Goal: Information Seeking & Learning: Learn about a topic

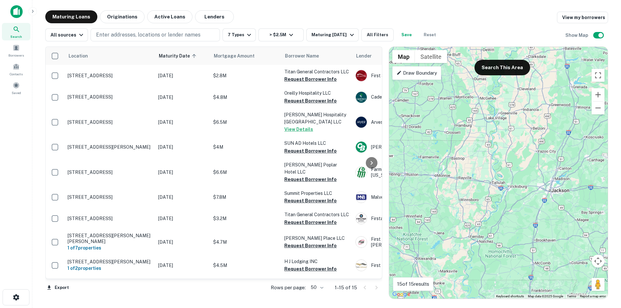
drag, startPoint x: 523, startPoint y: 245, endPoint x: 403, endPoint y: 10, distance: 263.9
click at [403, 10] on main "Maturing Loans Originations Active Loans Lenders View my borrowers All sources …" at bounding box center [326, 154] width 589 height 308
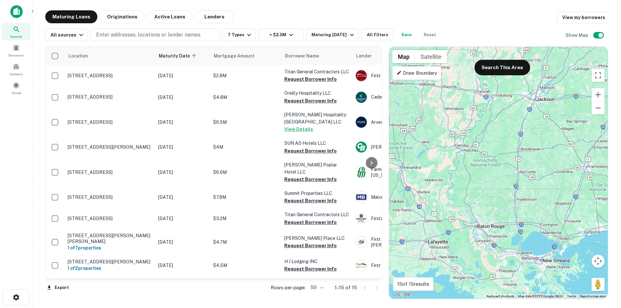
drag, startPoint x: 523, startPoint y: 232, endPoint x: 510, endPoint y: 139, distance: 93.3
click at [510, 139] on div "To activate drag with keyboard, press Alt + Enter. Once in keyboard drag state,…" at bounding box center [498, 173] width 219 height 252
click at [495, 65] on button "Search This Area" at bounding box center [503, 68] width 56 height 16
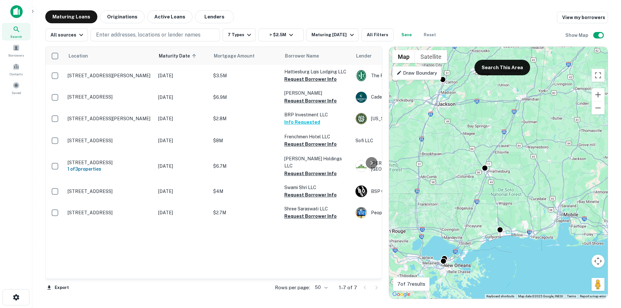
drag, startPoint x: 560, startPoint y: 185, endPoint x: 458, endPoint y: 191, distance: 101.4
click at [458, 191] on div "To activate drag with keyboard, press Alt + Enter. Once in keyboard drag state,…" at bounding box center [498, 173] width 219 height 252
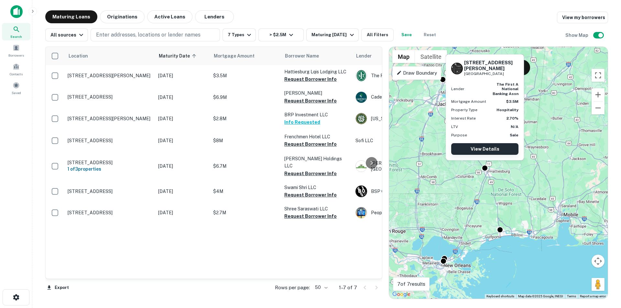
click at [486, 152] on link "View Details" at bounding box center [484, 149] width 67 height 12
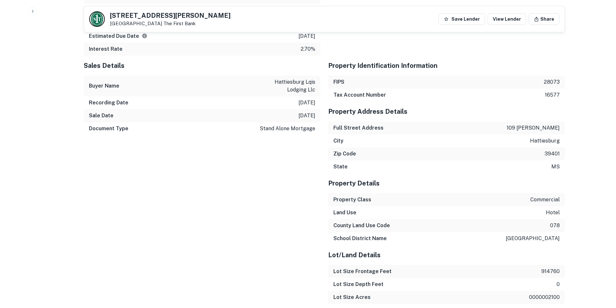
scroll to position [615, 0]
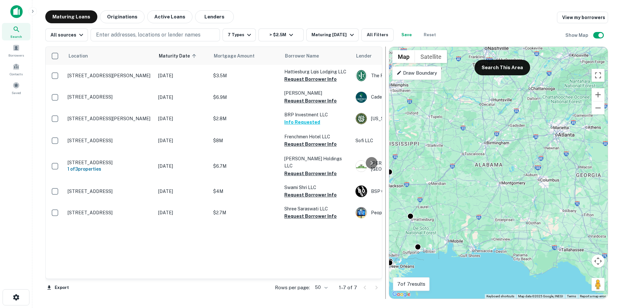
drag, startPoint x: 509, startPoint y: 177, endPoint x: 388, endPoint y: 230, distance: 131.5
click at [388, 230] on div "Location Maturity Date sorted ascending Mortgage Amount Borrower Name Lender Pu…" at bounding box center [326, 170] width 563 height 258
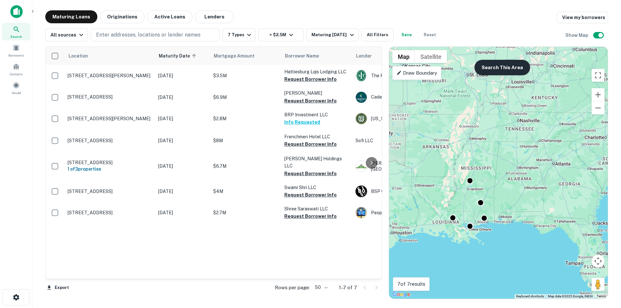
click at [501, 67] on button "Search This Area" at bounding box center [503, 68] width 56 height 16
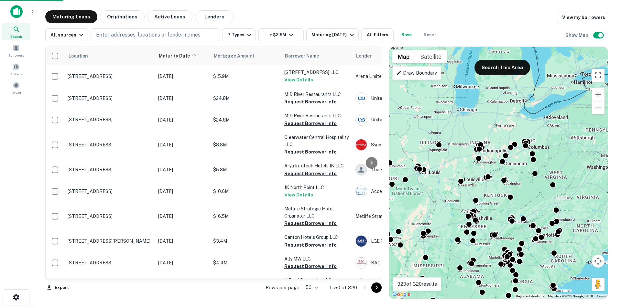
drag, startPoint x: 538, startPoint y: 154, endPoint x: 486, endPoint y: 263, distance: 120.4
click at [486, 263] on div "To activate drag with keyboard, press Alt + Enter. Once in keyboard drag state,…" at bounding box center [498, 173] width 219 height 252
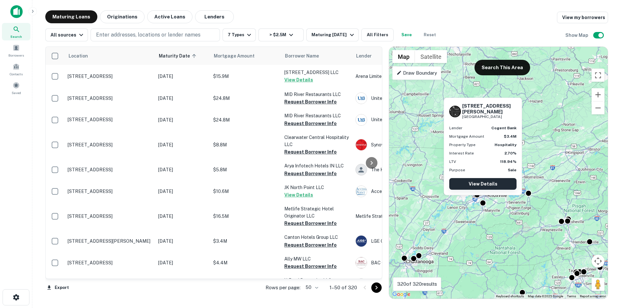
click at [481, 183] on link "View Details" at bounding box center [482, 184] width 67 height 12
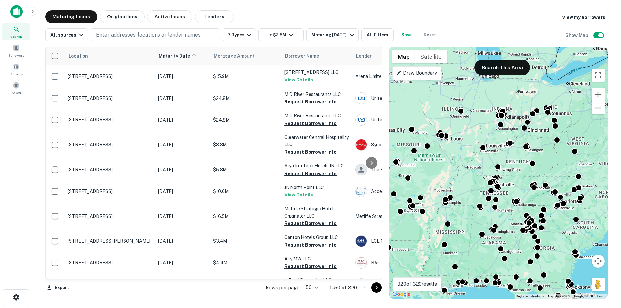
drag, startPoint x: 534, startPoint y: 167, endPoint x: 509, endPoint y: 230, distance: 68.2
click at [509, 230] on div "To activate drag with keyboard, press Alt + Enter. Once in keyboard drag state,…" at bounding box center [498, 173] width 219 height 252
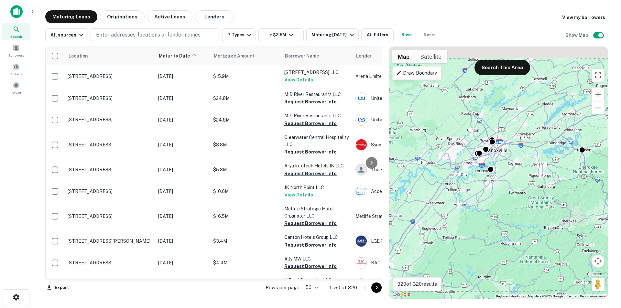
drag, startPoint x: 510, startPoint y: 194, endPoint x: 524, endPoint y: 233, distance: 41.2
click at [524, 233] on div "To activate drag with keyboard, press Alt + Enter. Once in keyboard drag state,…" at bounding box center [498, 173] width 219 height 252
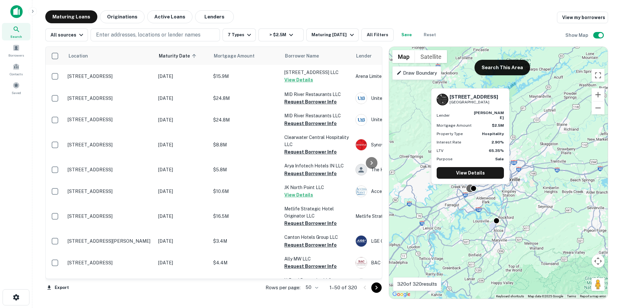
click at [468, 191] on div at bounding box center [470, 188] width 9 height 9
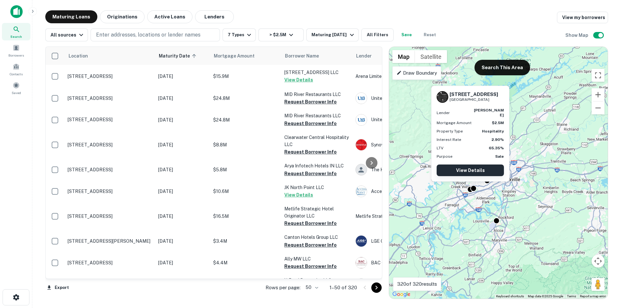
click at [464, 170] on link "View Details" at bounding box center [470, 171] width 67 height 12
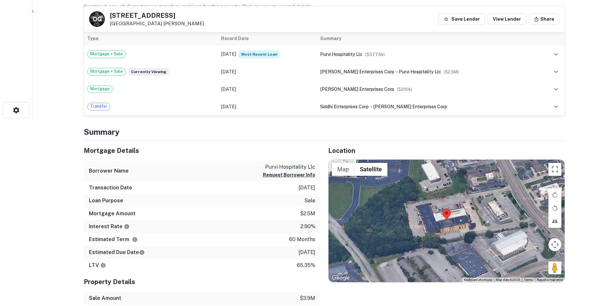
scroll to position [65, 0]
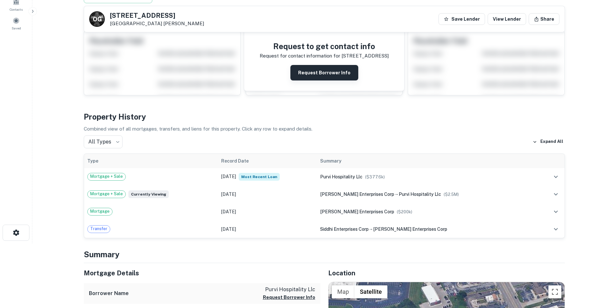
click at [338, 73] on button "Request Borrower Info" at bounding box center [325, 73] width 68 height 16
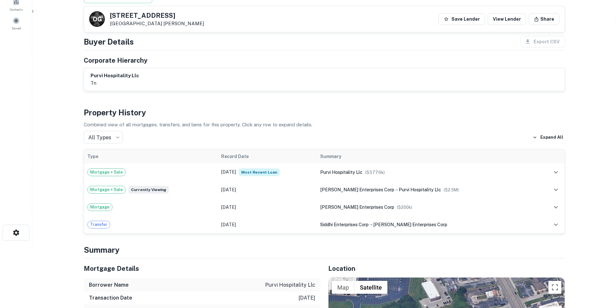
scroll to position [0, 0]
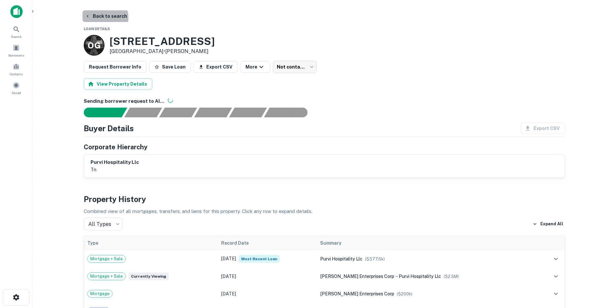
click at [99, 18] on button "Back to search" at bounding box center [106, 16] width 47 height 12
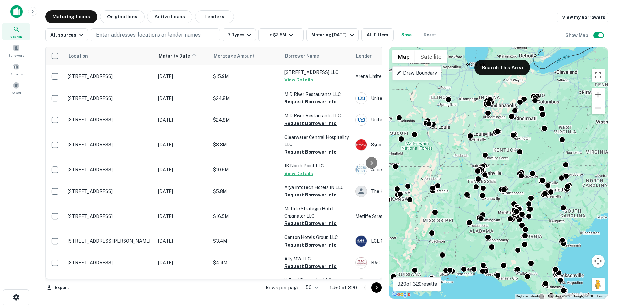
drag, startPoint x: 544, startPoint y: 187, endPoint x: 505, endPoint y: 240, distance: 65.4
click at [505, 240] on div "To activate drag with keyboard, press Alt + Enter. Once in keyboard drag state,…" at bounding box center [498, 173] width 219 height 252
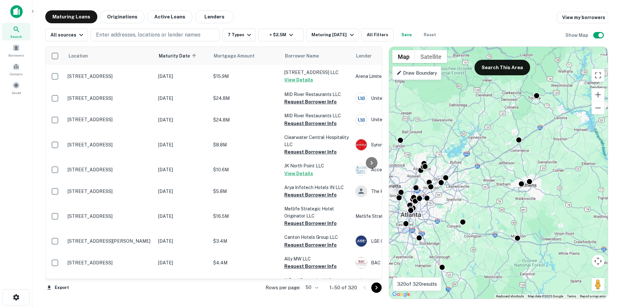
drag, startPoint x: 539, startPoint y: 294, endPoint x: 550, endPoint y: 321, distance: 29.3
click at [550, 308] on html "Search Borrowers Contacts Saved Maturing Loans Originations Active Loans Lender…" at bounding box center [310, 154] width 621 height 308
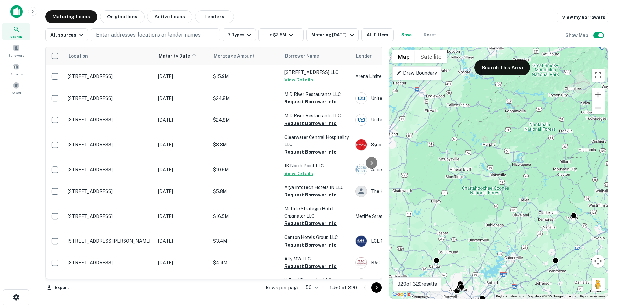
drag, startPoint x: 488, startPoint y: 198, endPoint x: 503, endPoint y: 214, distance: 21.5
click at [525, 308] on html "Search Borrowers Contacts Saved Maturing Loans Originations Active Loans Lender…" at bounding box center [310, 154] width 621 height 308
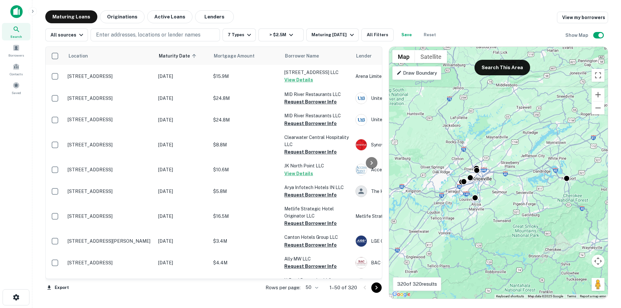
drag, startPoint x: 501, startPoint y: 158, endPoint x: 480, endPoint y: 321, distance: 164.3
click at [480, 308] on html "Search Borrowers Contacts Saved Maturing Loans Originations Active Loans Lender…" at bounding box center [310, 154] width 621 height 308
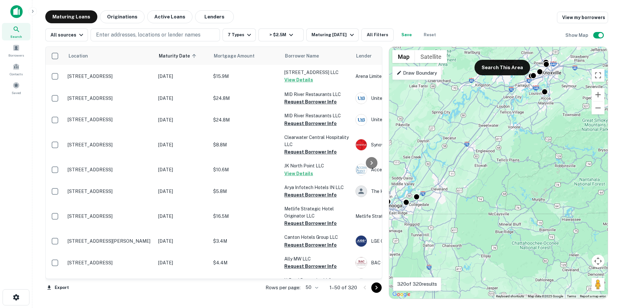
drag, startPoint x: 455, startPoint y: 204, endPoint x: 524, endPoint y: 98, distance: 127.2
click at [524, 98] on div "To activate drag with keyboard, press Alt + Enter. Once in keyboard drag state,…" at bounding box center [498, 173] width 219 height 252
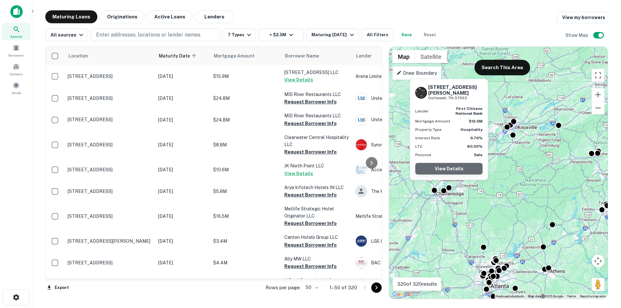
click at [447, 169] on link "View Details" at bounding box center [448, 169] width 67 height 12
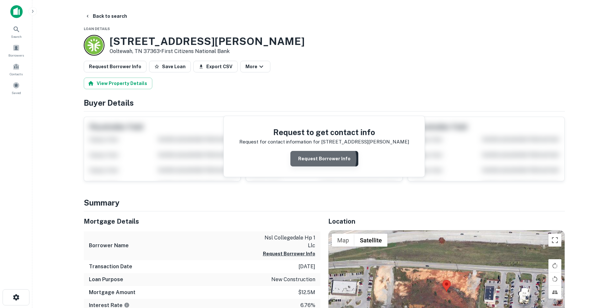
click at [324, 159] on button "Request Borrower Info" at bounding box center [325, 159] width 68 height 16
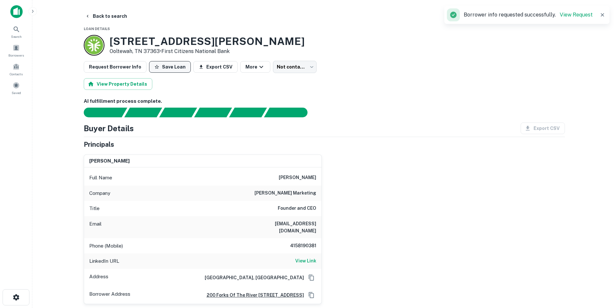
click at [174, 65] on button "Save Loan" at bounding box center [170, 67] width 42 height 12
click at [100, 16] on button "Back to search" at bounding box center [106, 16] width 47 height 12
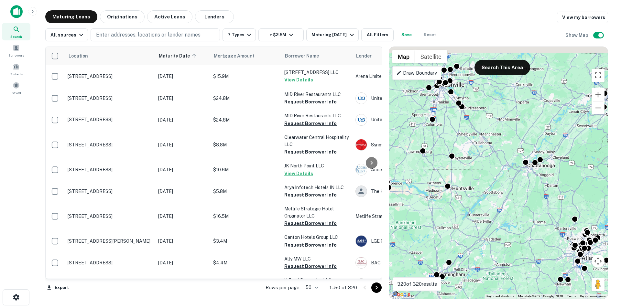
drag, startPoint x: 537, startPoint y: 140, endPoint x: 481, endPoint y: 220, distance: 98.2
click at [481, 220] on div "To activate drag with keyboard, press Alt + Enter. Once in keyboard drag state,…" at bounding box center [498, 173] width 219 height 252
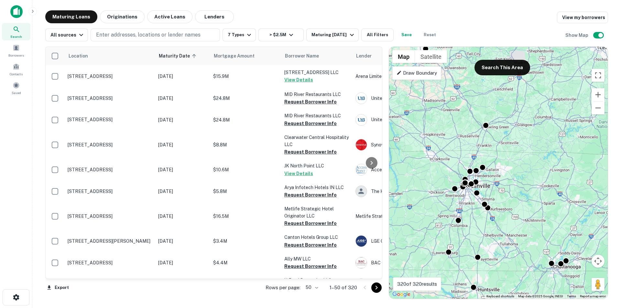
drag, startPoint x: 499, startPoint y: 186, endPoint x: 525, endPoint y: 288, distance: 105.5
click at [525, 288] on div "To activate drag with keyboard, press Alt + Enter. Once in keyboard drag state,…" at bounding box center [498, 173] width 219 height 252
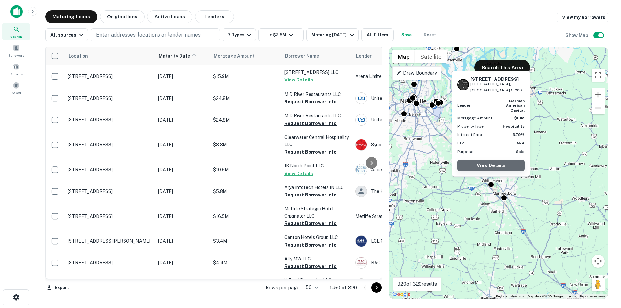
click at [493, 166] on link "View Details" at bounding box center [490, 166] width 67 height 12
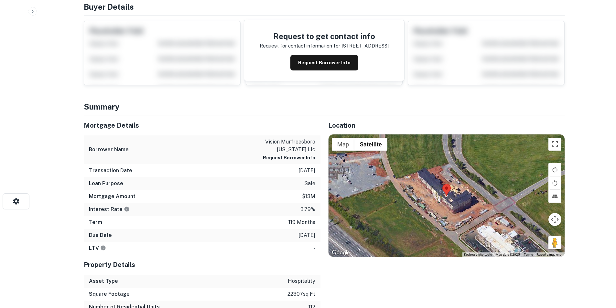
scroll to position [97, 0]
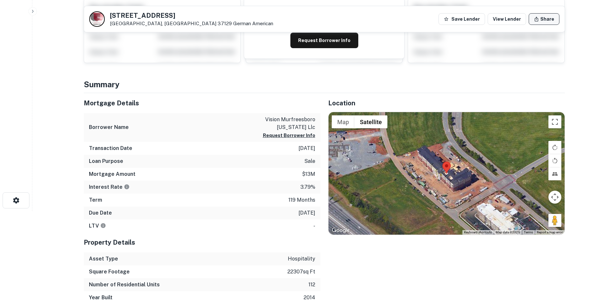
click at [545, 18] on button "Share" at bounding box center [544, 19] width 31 height 12
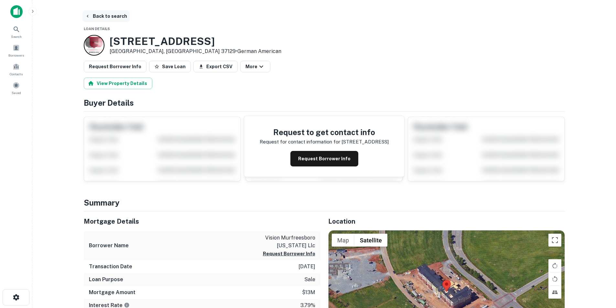
click at [111, 15] on button "Back to search" at bounding box center [106, 16] width 47 height 12
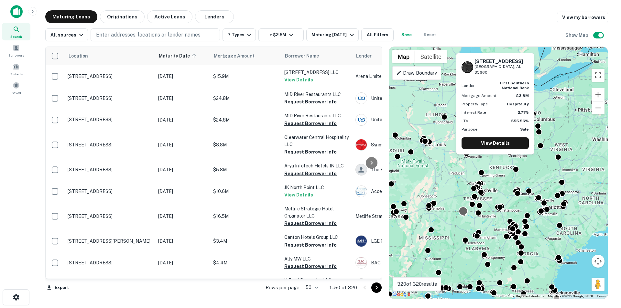
drag, startPoint x: 507, startPoint y: 137, endPoint x: 464, endPoint y: 208, distance: 82.3
click at [464, 208] on div "To activate drag with keyboard, press Alt + Enter. Once in keyboard drag state,…" at bounding box center [498, 173] width 219 height 252
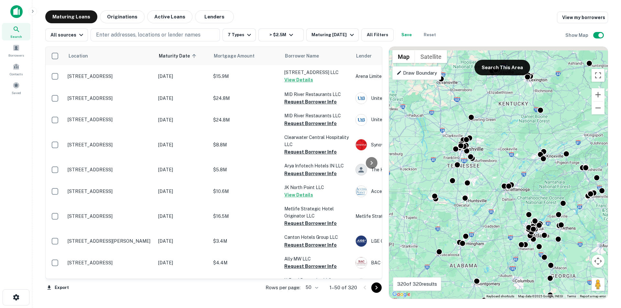
drag, startPoint x: 475, startPoint y: 188, endPoint x: 438, endPoint y: 213, distance: 43.9
click at [438, 213] on div "To activate drag with keyboard, press Alt + Enter. Once in keyboard drag state,…" at bounding box center [498, 173] width 219 height 252
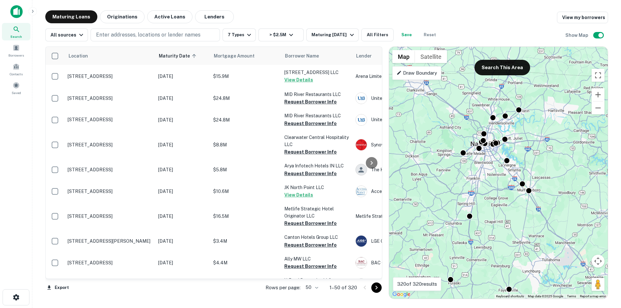
drag, startPoint x: 487, startPoint y: 169, endPoint x: 578, endPoint y: 230, distance: 110.5
click at [578, 230] on div "To activate drag with keyboard, press Alt + Enter. Once in keyboard drag state,…" at bounding box center [498, 173] width 219 height 252
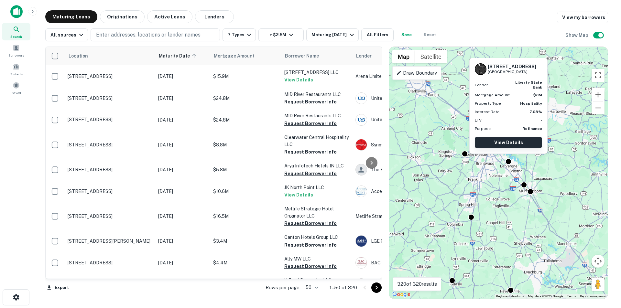
click at [510, 144] on link "View Details" at bounding box center [508, 143] width 67 height 12
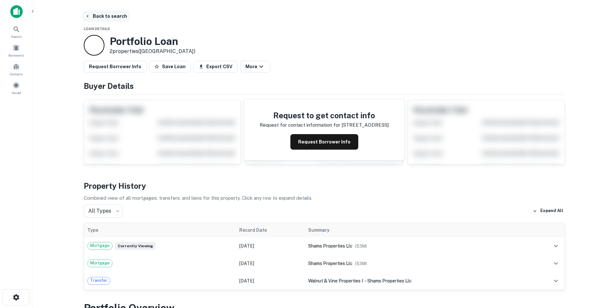
click at [99, 14] on button "Back to search" at bounding box center [106, 16] width 47 height 12
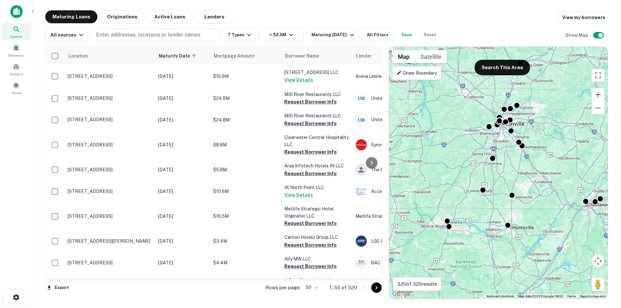
drag, startPoint x: 556, startPoint y: 169, endPoint x: 534, endPoint y: 249, distance: 83.4
click at [537, 253] on div "To activate drag with keyboard, press Alt + Enter. Once in keyboard drag state,…" at bounding box center [498, 173] width 219 height 252
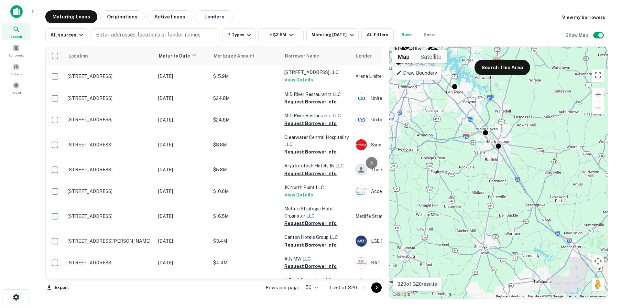
drag, startPoint x: 545, startPoint y: 197, endPoint x: 586, endPoint y: 242, distance: 61.4
click at [586, 242] on div "To activate drag with keyboard, press Alt + Enter. Once in keyboard drag state,…" at bounding box center [498, 173] width 219 height 252
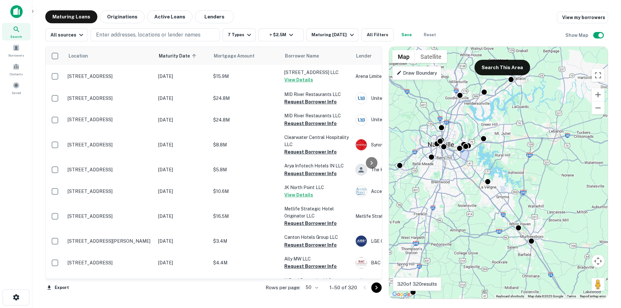
drag, startPoint x: 489, startPoint y: 188, endPoint x: 512, endPoint y: 264, distance: 78.7
click at [517, 272] on div "To activate drag with keyboard, press Alt + Enter. Once in keyboard drag state,…" at bounding box center [498, 173] width 219 height 252
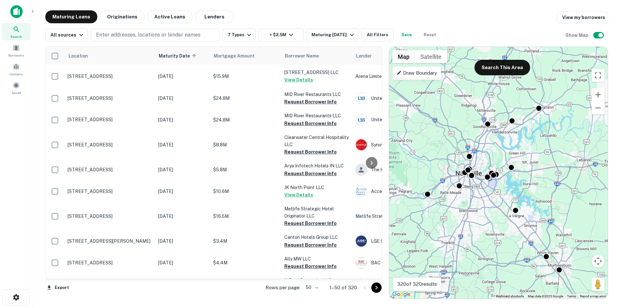
drag, startPoint x: 443, startPoint y: 194, endPoint x: 501, endPoint y: 252, distance: 81.7
click at [501, 252] on div "To activate drag with keyboard, press Alt + Enter. Once in keyboard drag state,…" at bounding box center [498, 173] width 219 height 252
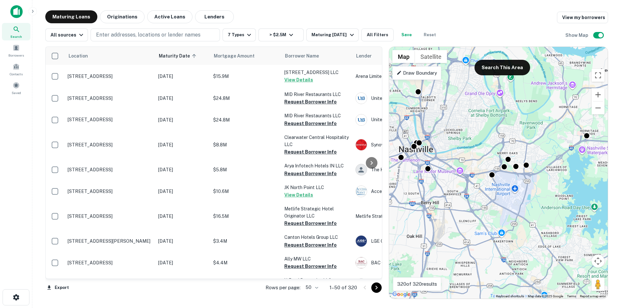
drag, startPoint x: 467, startPoint y: 171, endPoint x: 499, endPoint y: 229, distance: 67.0
click at [505, 245] on div "To activate drag with keyboard, press Alt + Enter. Once in keyboard drag state,…" at bounding box center [498, 173] width 219 height 252
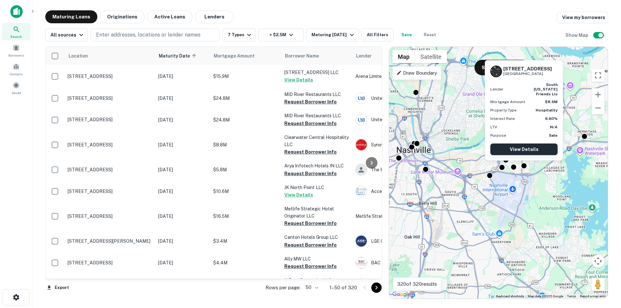
click at [523, 150] on link "View Details" at bounding box center [523, 150] width 67 height 12
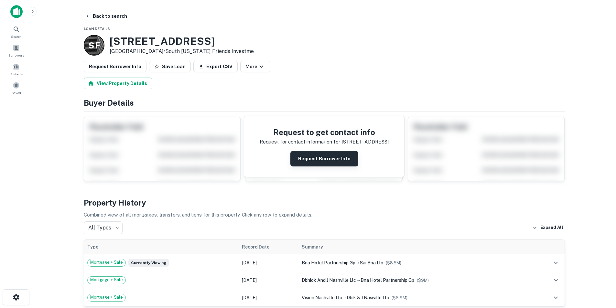
click at [307, 159] on button "Request Borrower Info" at bounding box center [325, 159] width 68 height 16
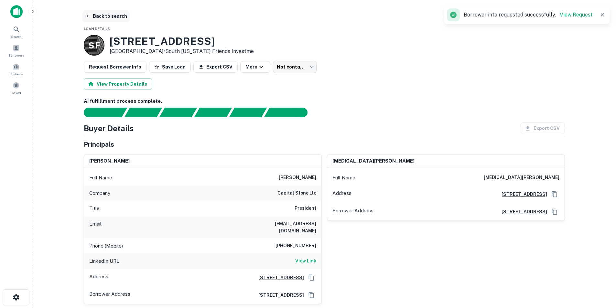
click at [101, 16] on button "Back to search" at bounding box center [106, 16] width 47 height 12
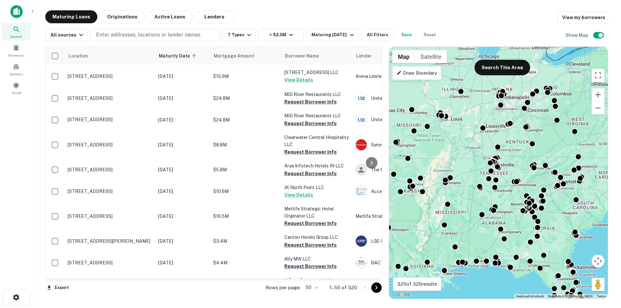
drag, startPoint x: 526, startPoint y: 135, endPoint x: 501, endPoint y: 182, distance: 52.9
click at [501, 182] on div "To activate drag with keyboard, press Alt + Enter. Once in keyboard drag state,…" at bounding box center [498, 173] width 219 height 252
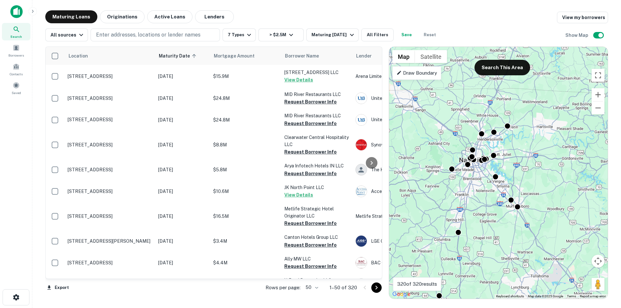
drag, startPoint x: 492, startPoint y: 169, endPoint x: 512, endPoint y: 245, distance: 78.1
click at [512, 245] on div "To activate drag with keyboard, press Alt + Enter. Once in keyboard drag state,…" at bounding box center [498, 173] width 219 height 252
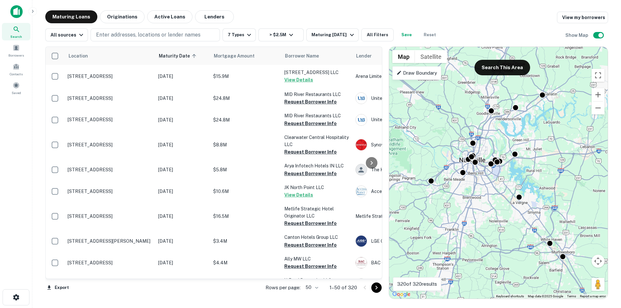
drag, startPoint x: 480, startPoint y: 182, endPoint x: 508, endPoint y: 240, distance: 64.2
click at [508, 240] on div "To activate drag with keyboard, press Alt + Enter. Once in keyboard drag state,…" at bounding box center [498, 173] width 219 height 252
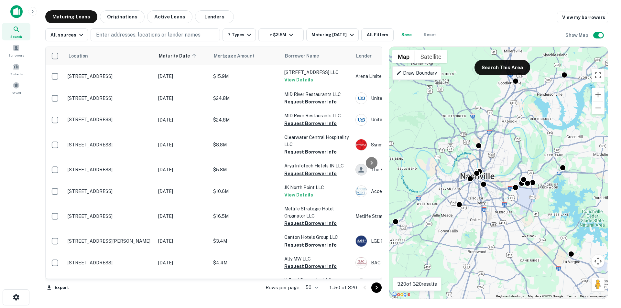
drag, startPoint x: 484, startPoint y: 186, endPoint x: 493, endPoint y: 224, distance: 39.1
click at [493, 224] on div "To activate drag with keyboard, press Alt + Enter. Once in keyboard drag state,…" at bounding box center [498, 173] width 219 height 252
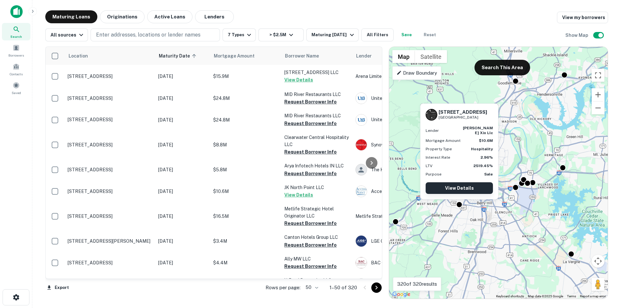
click at [459, 186] on link "View Details" at bounding box center [459, 188] width 67 height 12
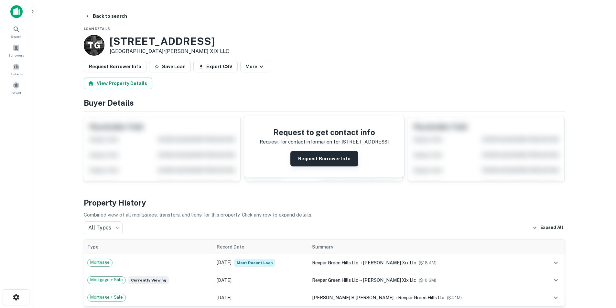
click at [323, 159] on button "Request Borrower Info" at bounding box center [325, 159] width 68 height 16
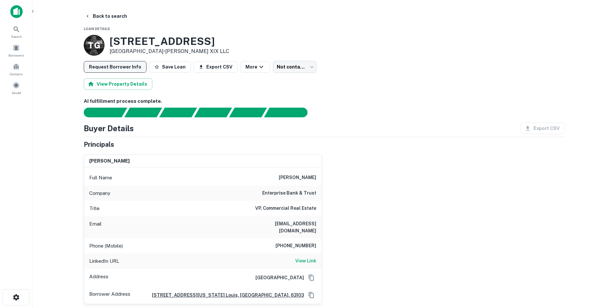
click at [115, 67] on button "Request Borrower Info" at bounding box center [115, 67] width 63 height 12
click at [114, 16] on button "Back to search" at bounding box center [106, 16] width 47 height 12
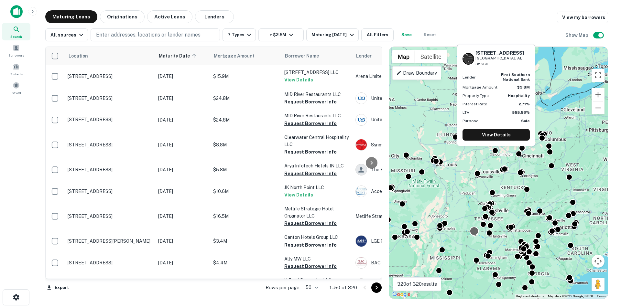
drag, startPoint x: 509, startPoint y: 140, endPoint x: 477, endPoint y: 228, distance: 93.2
click at [477, 231] on div at bounding box center [474, 230] width 9 height 9
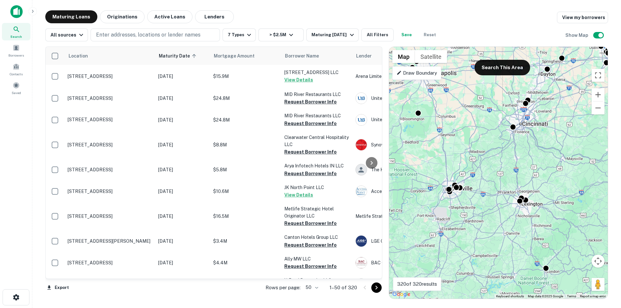
drag, startPoint x: 512, startPoint y: 169, endPoint x: 612, endPoint y: 240, distance: 122.4
click at [612, 240] on div "Maturing Loans Originations Active Loans Lenders View my borrowers All sources …" at bounding box center [327, 154] width 578 height 289
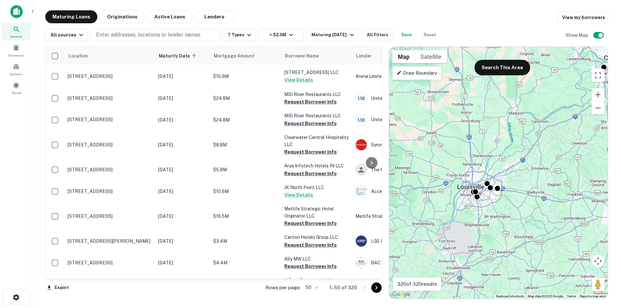
drag, startPoint x: 443, startPoint y: 213, endPoint x: 495, endPoint y: 221, distance: 52.6
click at [495, 221] on div "To activate drag with keyboard, press Alt + Enter. Once in keyboard drag state,…" at bounding box center [498, 173] width 219 height 252
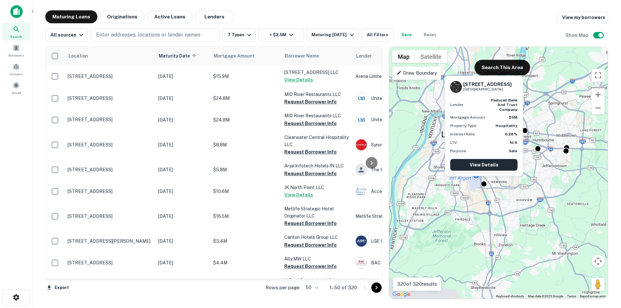
click at [483, 164] on link "View Details" at bounding box center [483, 165] width 67 height 12
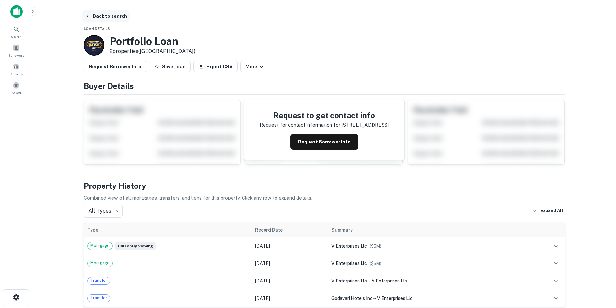
click at [99, 18] on button "Back to search" at bounding box center [106, 16] width 47 height 12
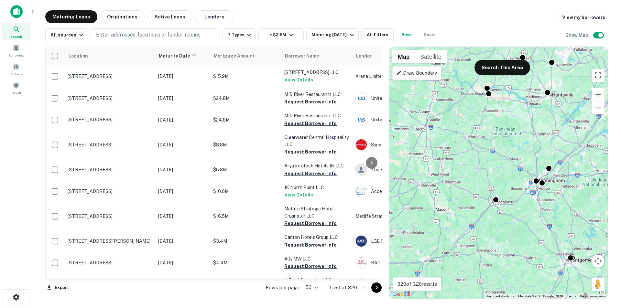
drag, startPoint x: 506, startPoint y: 177, endPoint x: 500, endPoint y: 245, distance: 67.5
click at [500, 245] on div "To activate drag with keyboard, press Alt + Enter. Once in keyboard drag state,…" at bounding box center [498, 173] width 219 height 252
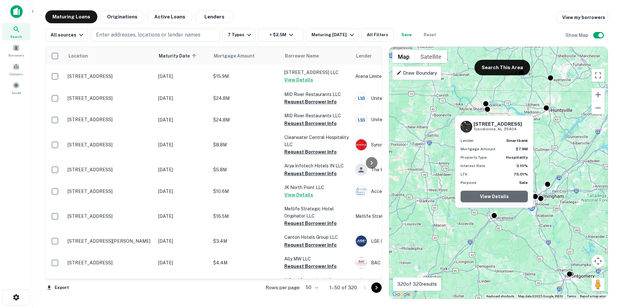
click at [499, 198] on link "View Details" at bounding box center [494, 197] width 67 height 12
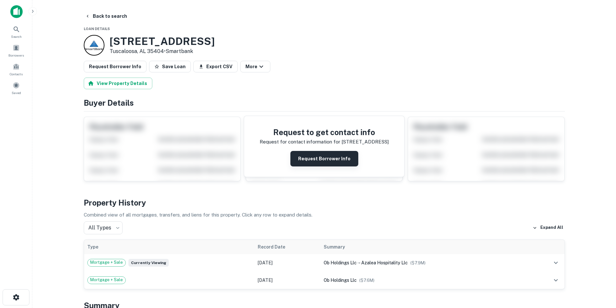
click at [323, 156] on button "Request Borrower Info" at bounding box center [325, 159] width 68 height 16
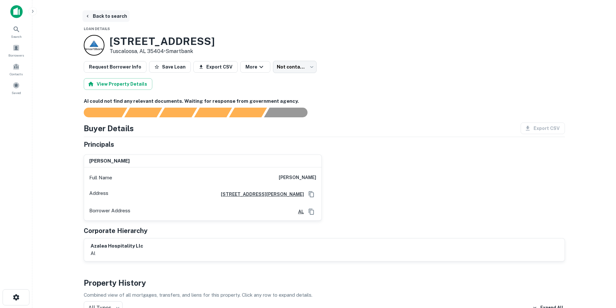
click at [118, 19] on button "Back to search" at bounding box center [106, 16] width 47 height 12
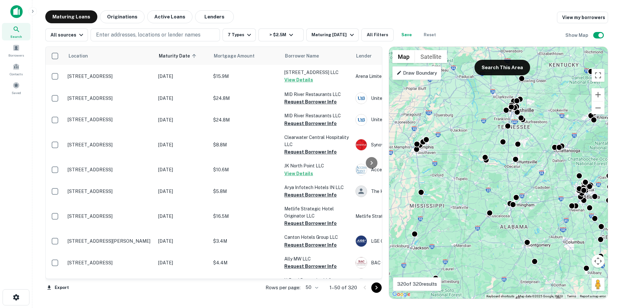
drag, startPoint x: 510, startPoint y: 149, endPoint x: 496, endPoint y: 196, distance: 48.9
click at [496, 196] on div "To activate drag with keyboard, press Alt + Enter. Once in keyboard drag state,…" at bounding box center [498, 173] width 219 height 252
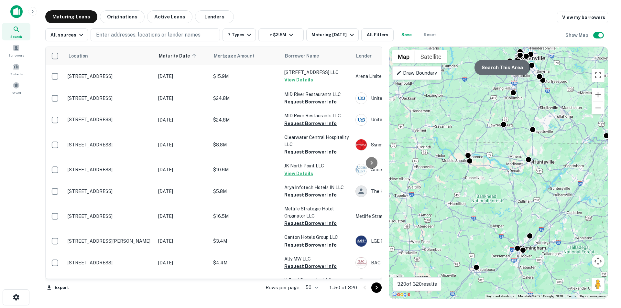
click at [495, 69] on button "Search This Area" at bounding box center [503, 68] width 56 height 16
